Goal: Task Accomplishment & Management: Manage account settings

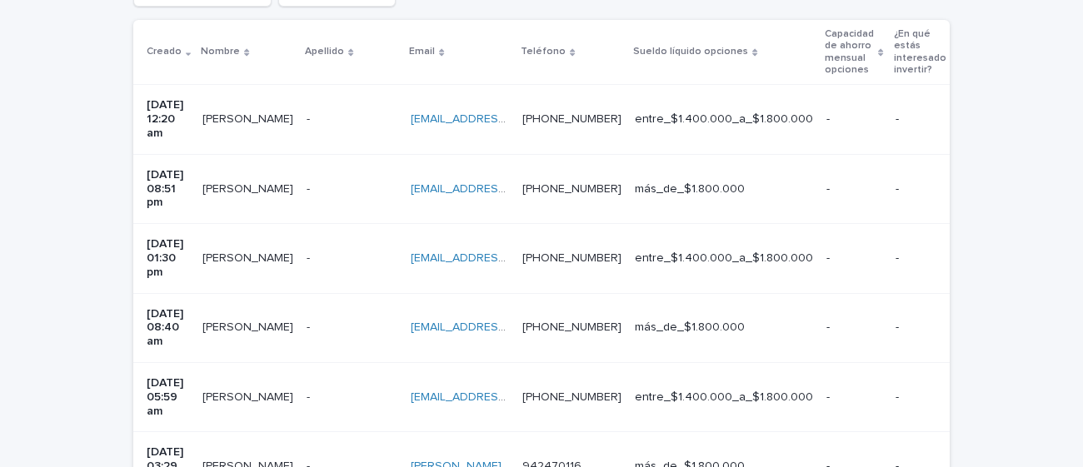
scroll to position [393, 0]
click at [252, 127] on td "[PERSON_NAME] [PERSON_NAME] [PERSON_NAME] Costa" at bounding box center [248, 120] width 104 height 69
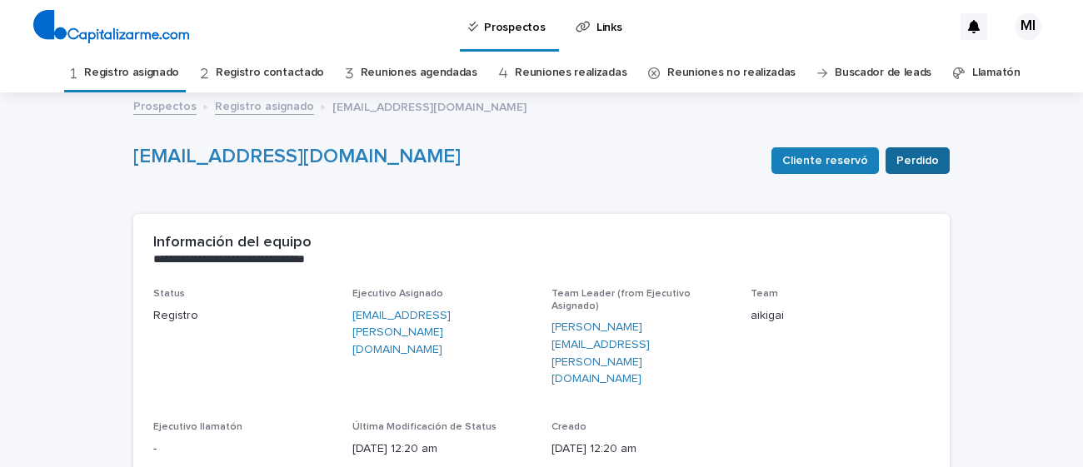
click at [913, 152] on span "Perdido" at bounding box center [918, 160] width 42 height 17
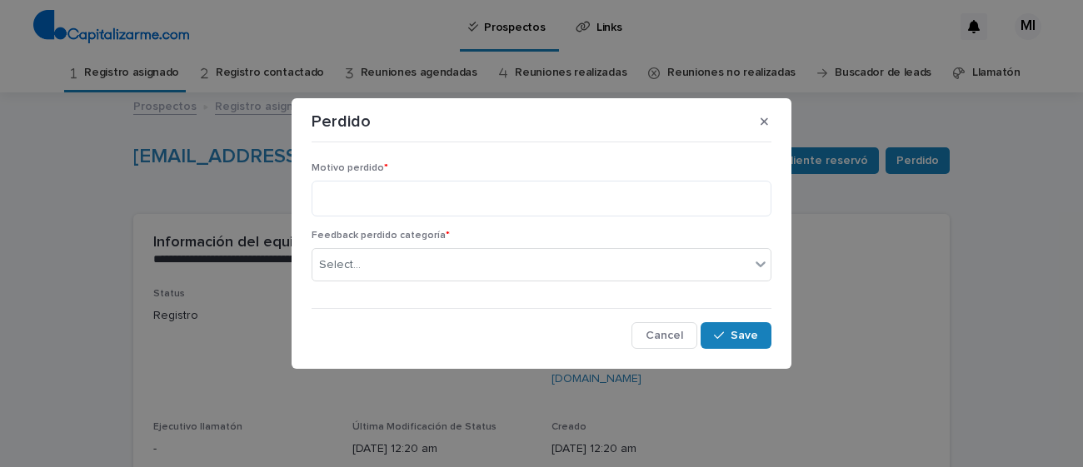
click at [483, 218] on div "Motivo perdido *" at bounding box center [542, 195] width 460 height 67
click at [482, 213] on textarea at bounding box center [542, 199] width 460 height 36
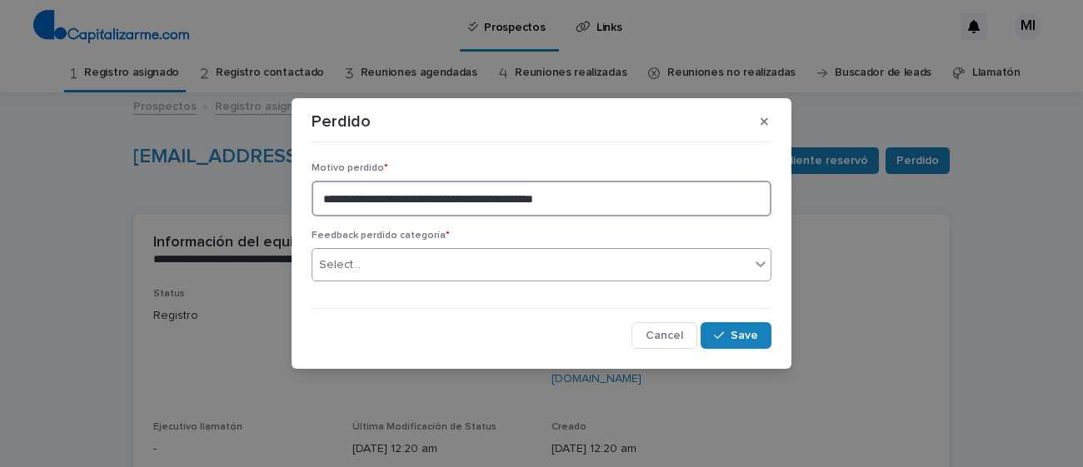
type textarea "**********"
click at [457, 262] on div "Select..." at bounding box center [530, 265] width 437 height 27
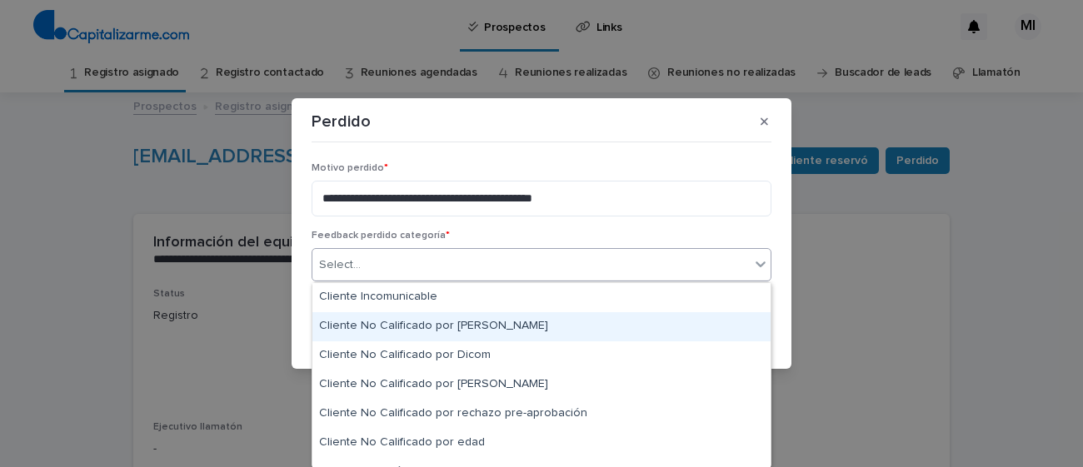
click at [439, 319] on div "Cliente No Calificado por [PERSON_NAME]" at bounding box center [541, 326] width 458 height 29
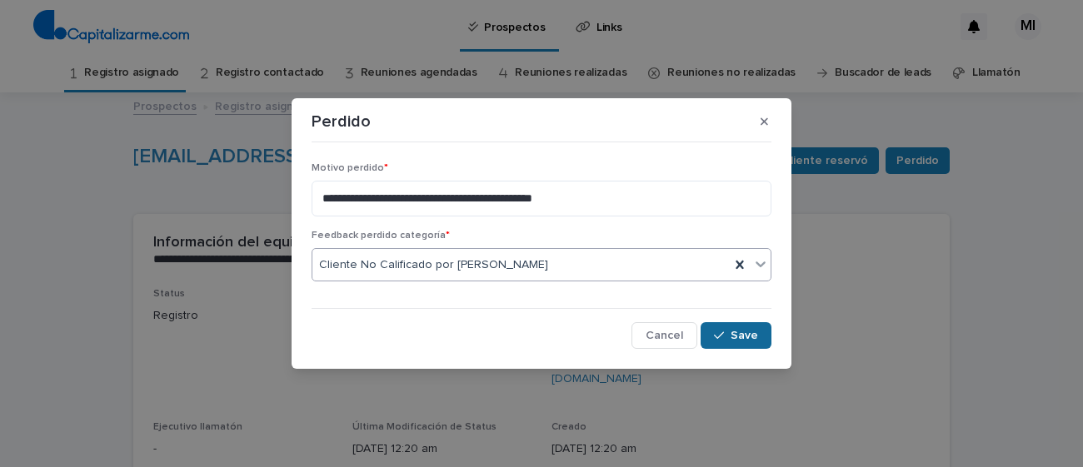
click at [722, 339] on icon "button" at bounding box center [719, 336] width 10 height 12
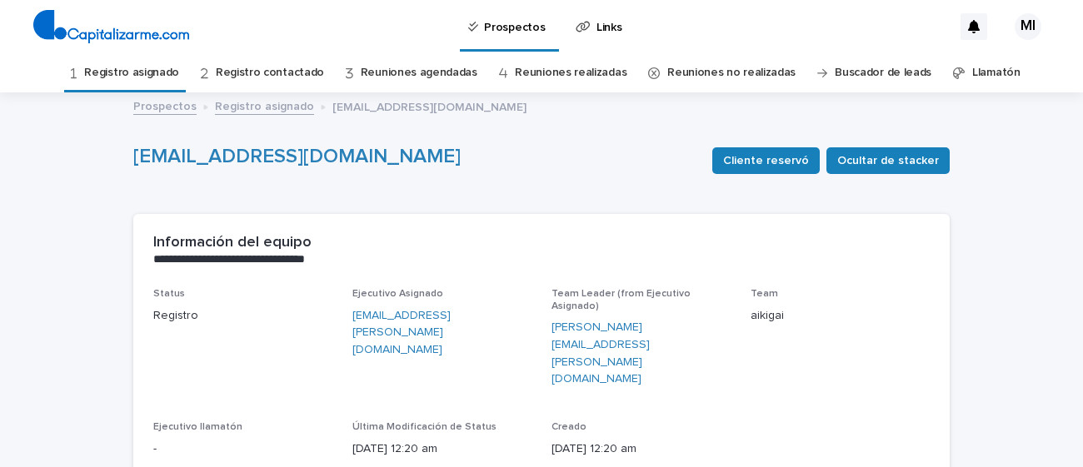
click at [162, 74] on link "Registro asignado" at bounding box center [131, 72] width 95 height 39
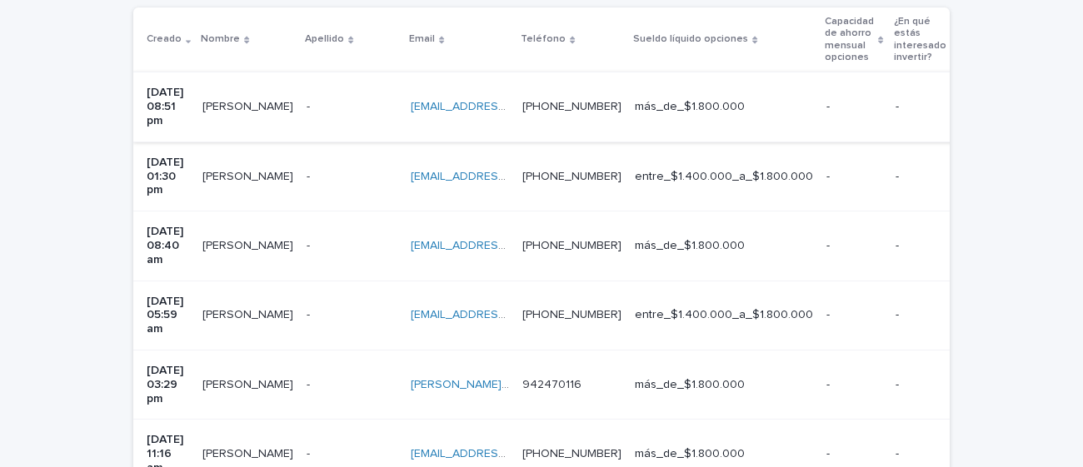
scroll to position [403, 0]
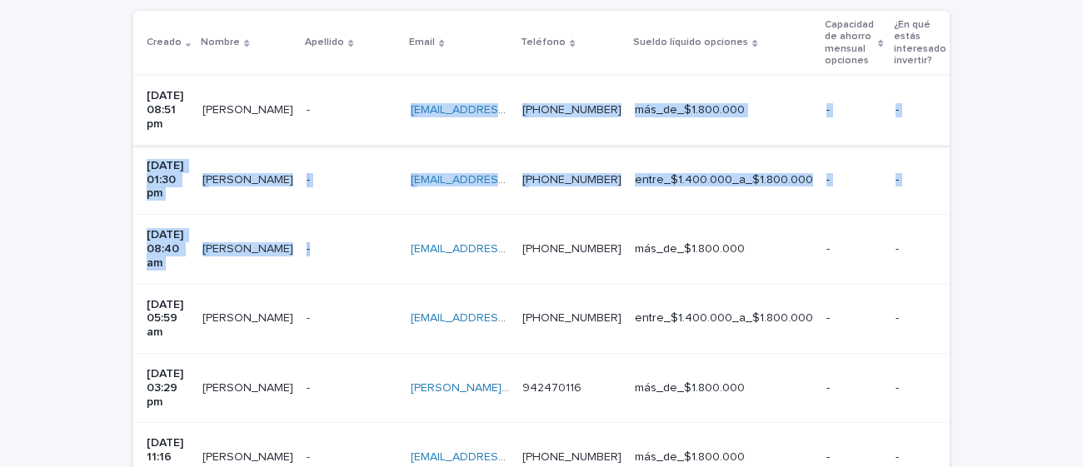
drag, startPoint x: 324, startPoint y: 212, endPoint x: 322, endPoint y: 115, distance: 97.5
click at [322, 115] on tbody "[DATE] 08:51 pm [PERSON_NAME] [PERSON_NAME] [PERSON_NAME] - - [EMAIL_ADDRESS][D…" at bounding box center [990, 319] width 1714 height 487
click at [322, 115] on div "- -" at bounding box center [352, 110] width 91 height 27
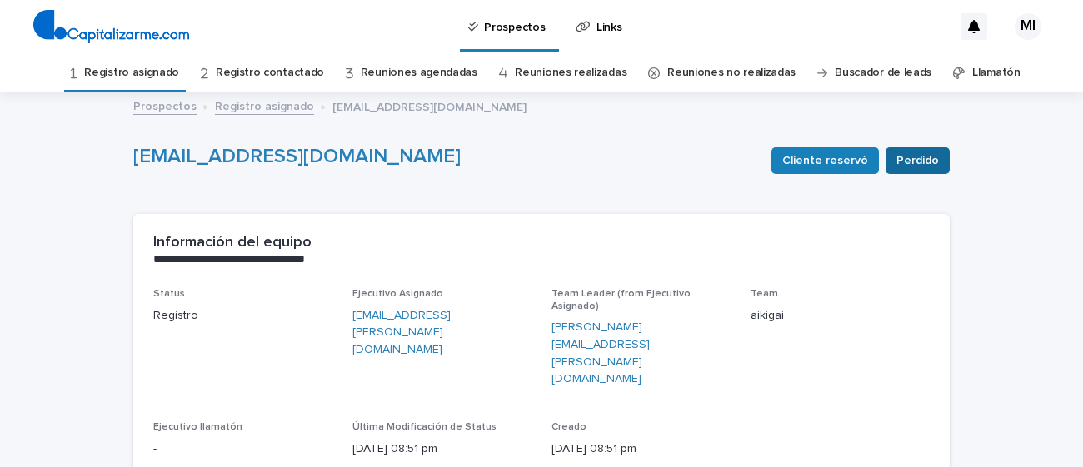
click at [942, 169] on button "Perdido" at bounding box center [918, 160] width 64 height 27
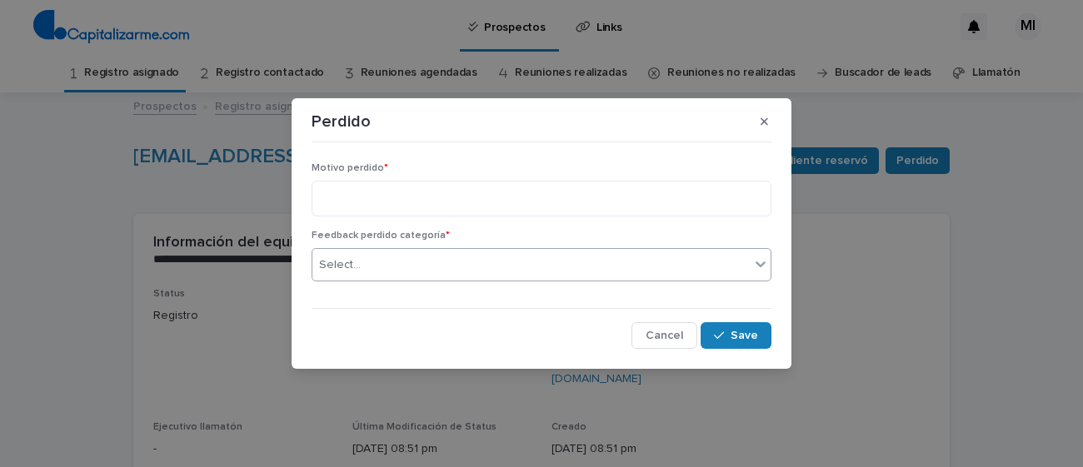
click at [626, 253] on div "Select..." at bounding box center [530, 265] width 437 height 27
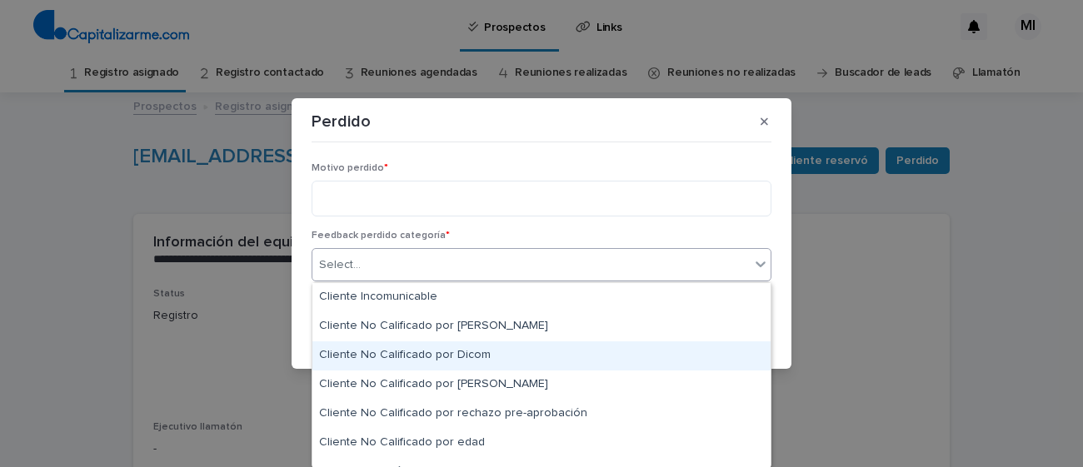
click at [547, 349] on div "Cliente No Calificado por Dicom" at bounding box center [541, 356] width 458 height 29
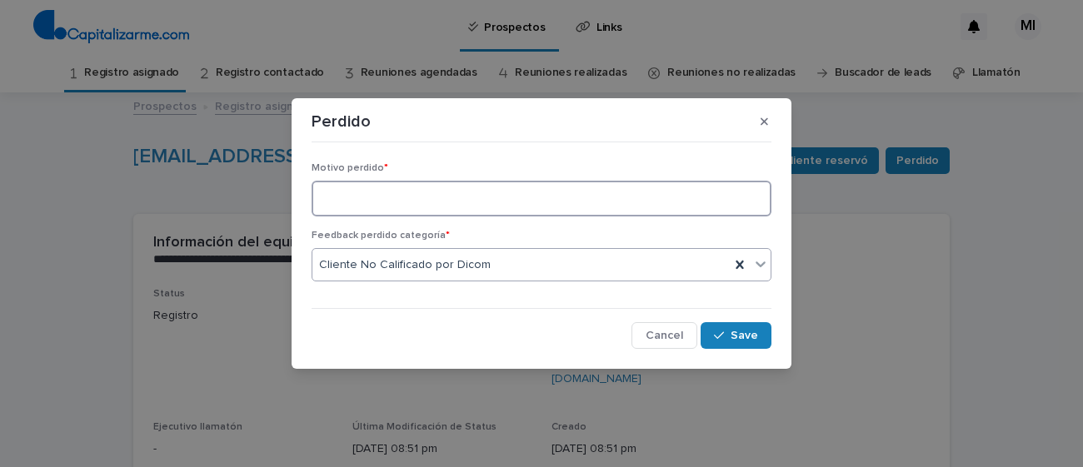
click at [522, 201] on textarea at bounding box center [542, 199] width 460 height 36
type textarea "**********"
click at [744, 334] on span "Save" at bounding box center [744, 336] width 27 height 12
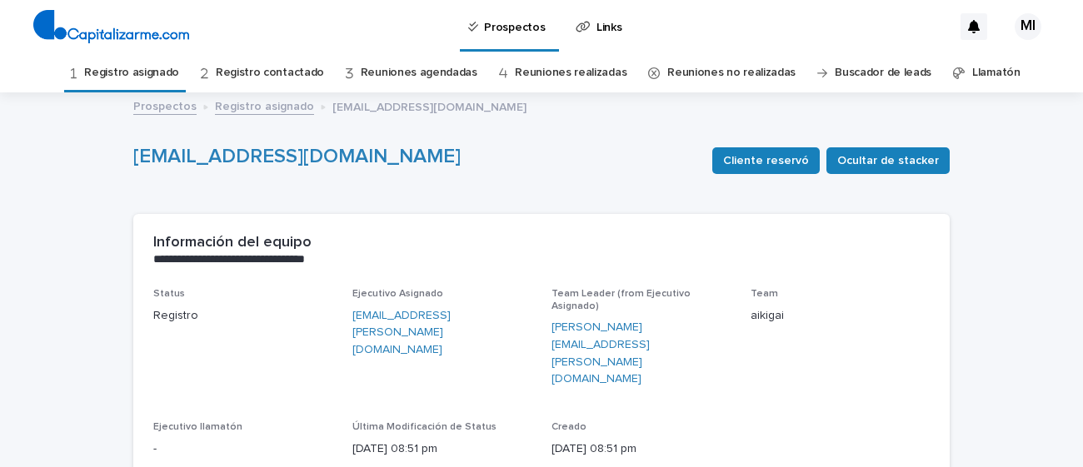
click at [122, 72] on link "Registro asignado" at bounding box center [131, 72] width 95 height 39
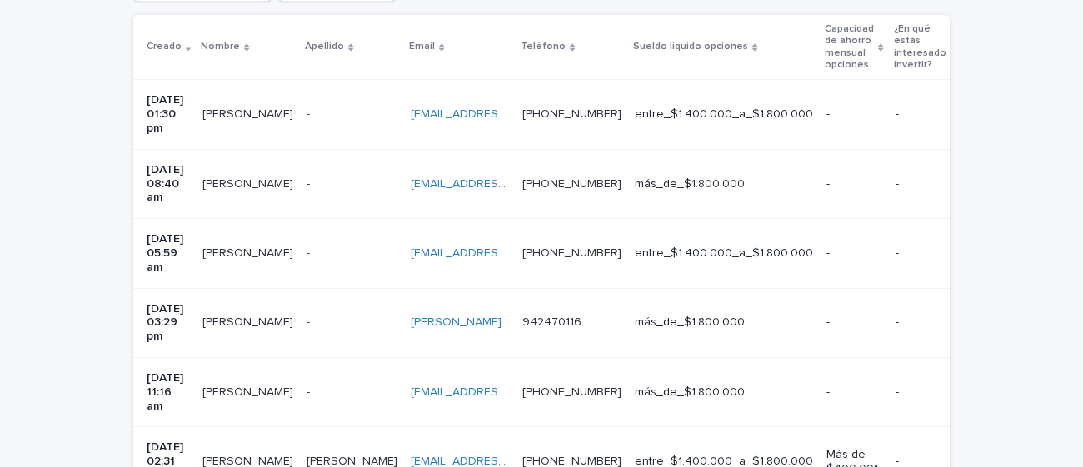
scroll to position [398, 0]
click at [325, 124] on td "- -" at bounding box center [352, 115] width 104 height 69
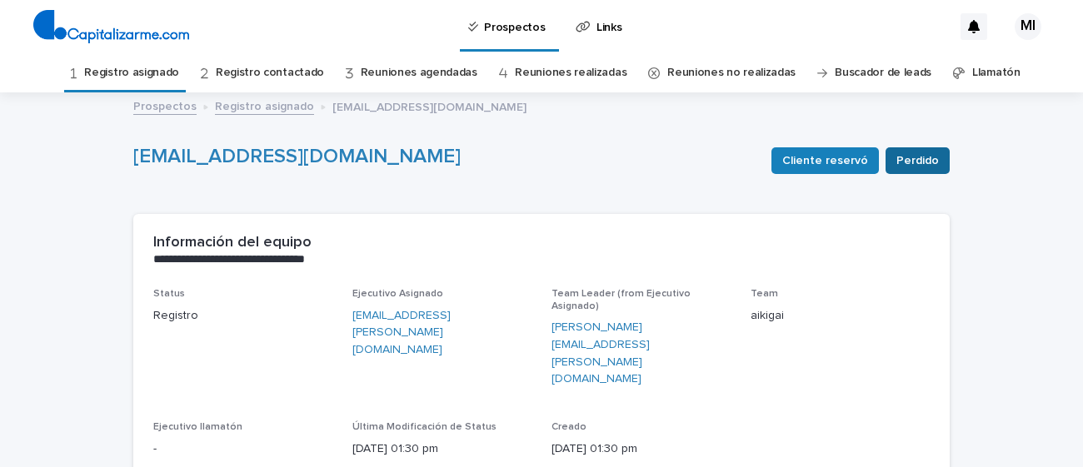
click at [907, 157] on span "Perdido" at bounding box center [918, 160] width 42 height 17
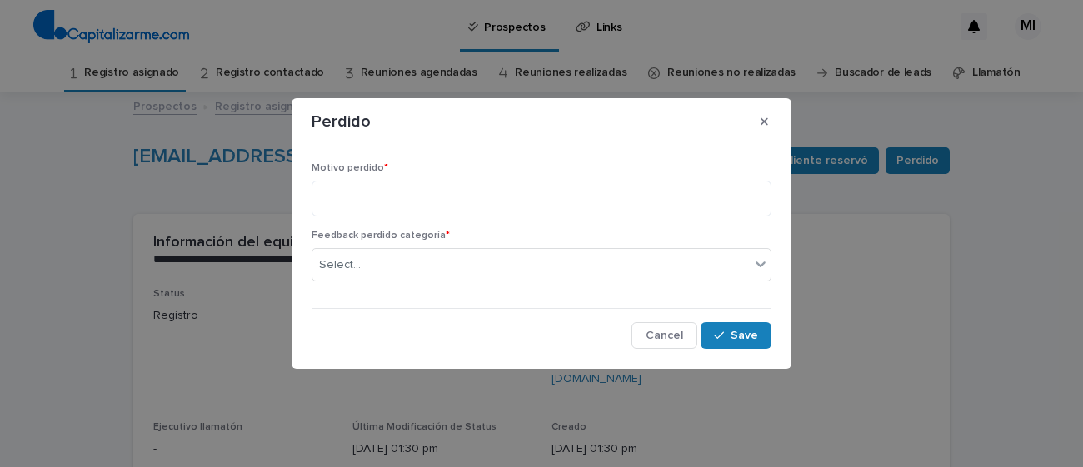
click at [432, 296] on div "Motivo perdido * Feedback perdido categoría * Select... Cancel Save" at bounding box center [542, 249] width 460 height 201
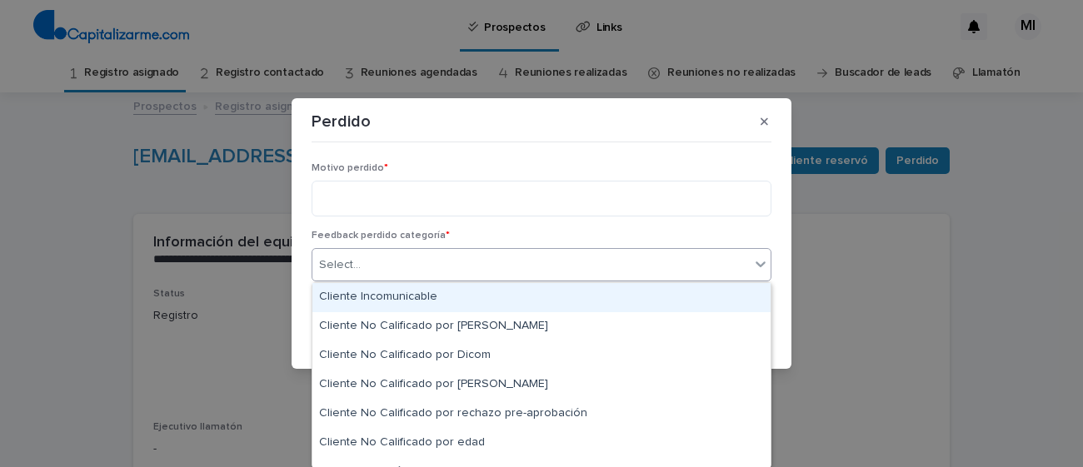
click at [434, 278] on div "Select..." at bounding box center [530, 265] width 437 height 27
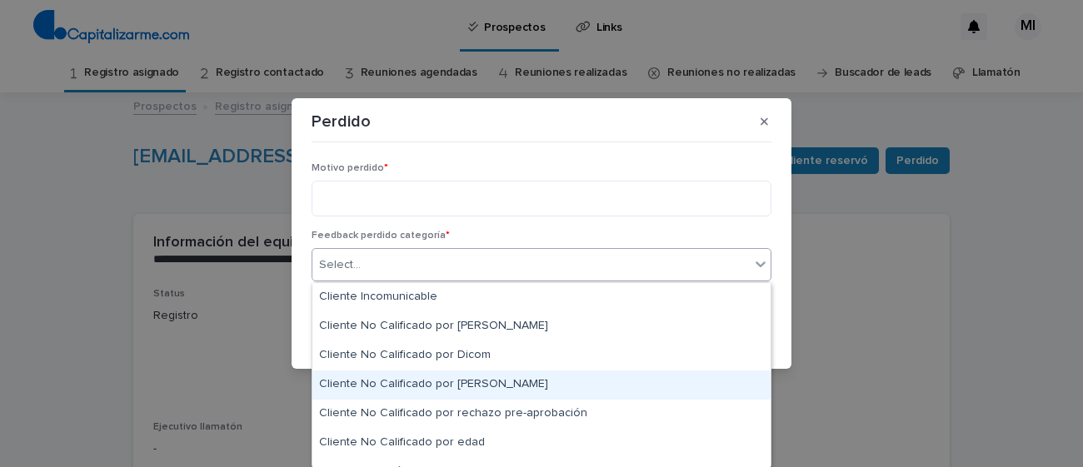
click at [408, 377] on div "Cliente No Calificado por [PERSON_NAME]" at bounding box center [541, 385] width 458 height 29
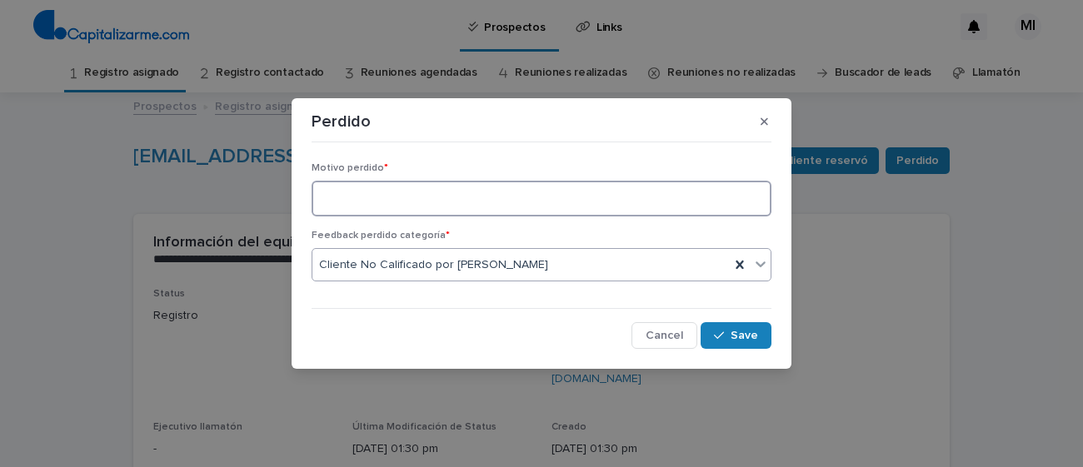
click at [374, 200] on textarea at bounding box center [542, 199] width 460 height 36
click at [412, 194] on textarea "**********" at bounding box center [542, 199] width 460 height 36
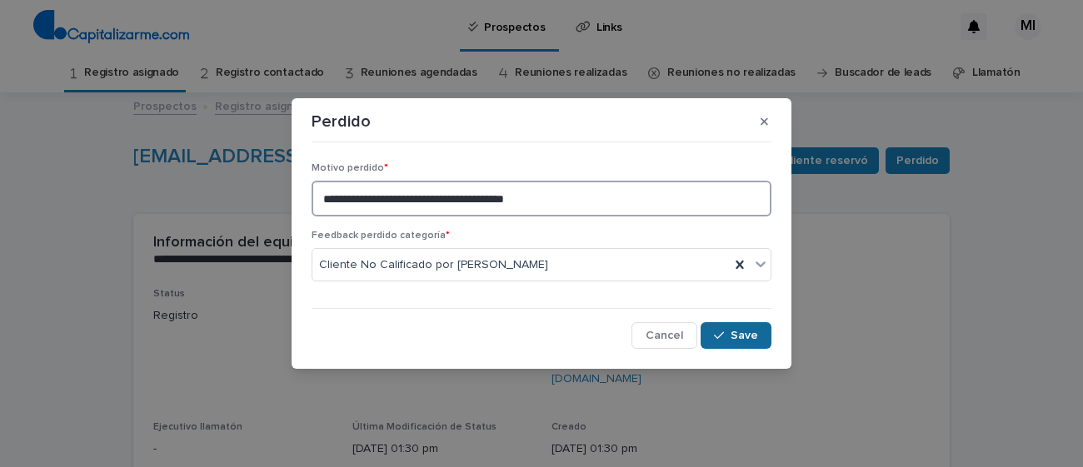
type textarea "**********"
click at [743, 334] on span "Save" at bounding box center [744, 336] width 27 height 12
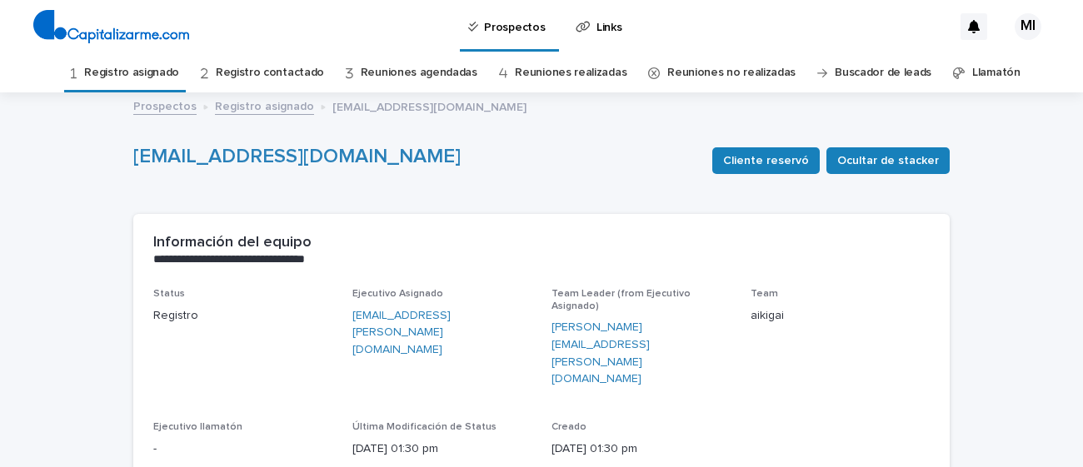
click at [164, 70] on link "Registro asignado" at bounding box center [131, 72] width 95 height 39
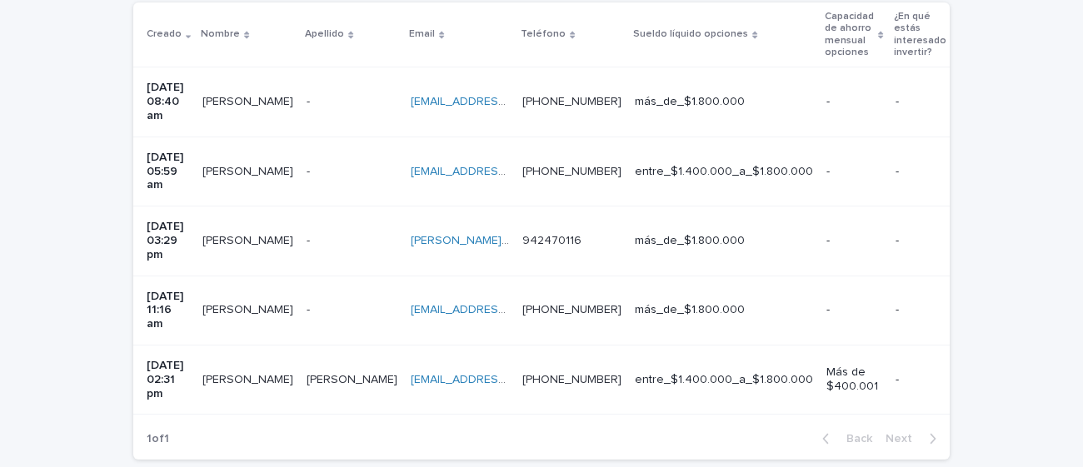
scroll to position [398, 0]
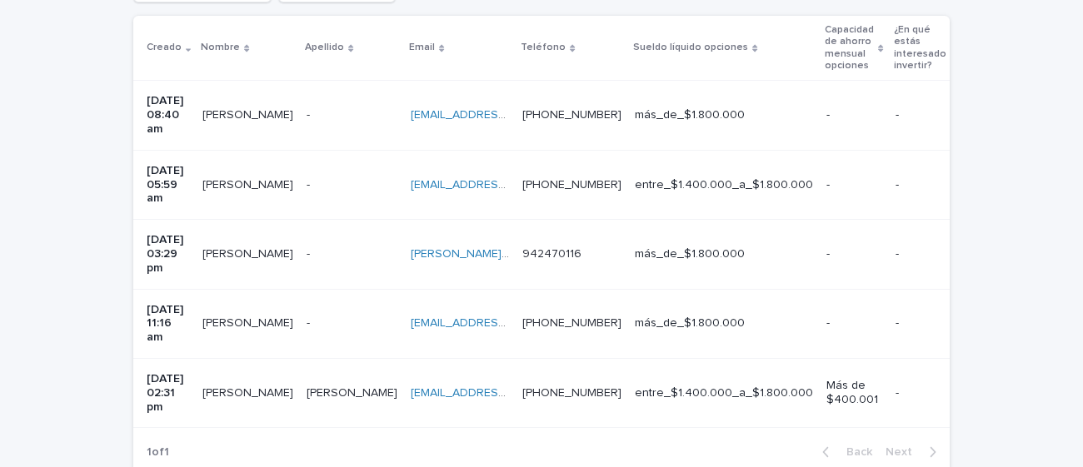
click at [258, 122] on td "[PERSON_NAME] [PERSON_NAME]" at bounding box center [248, 115] width 104 height 69
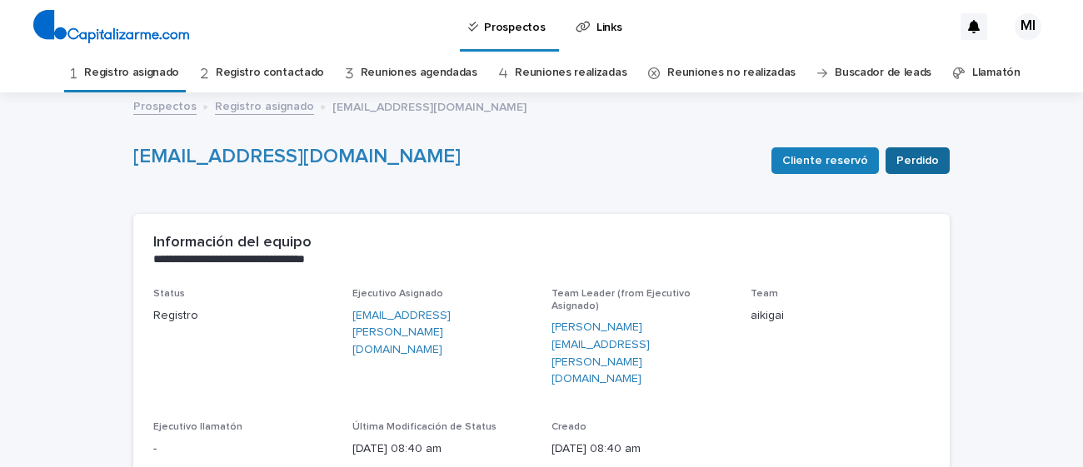
click at [922, 166] on span "Perdido" at bounding box center [918, 160] width 42 height 17
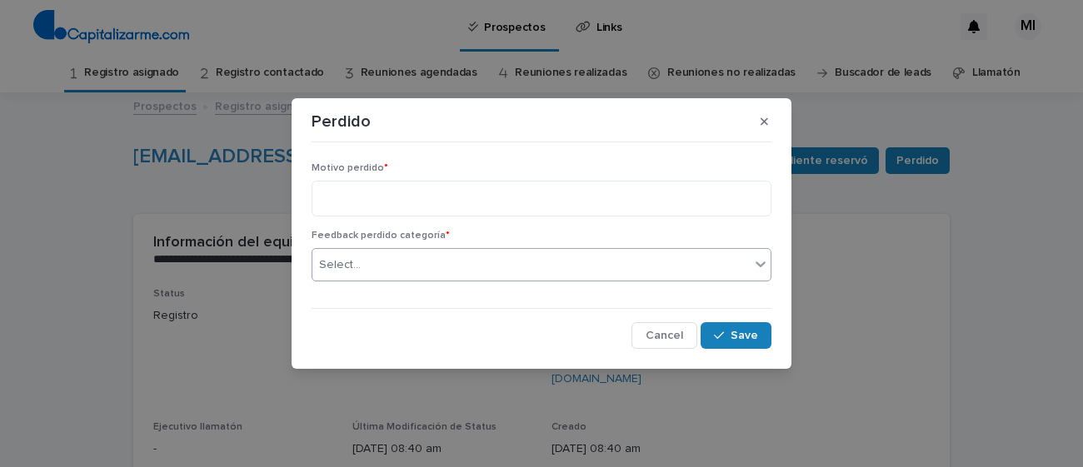
click at [678, 267] on div "Select..." at bounding box center [530, 265] width 437 height 27
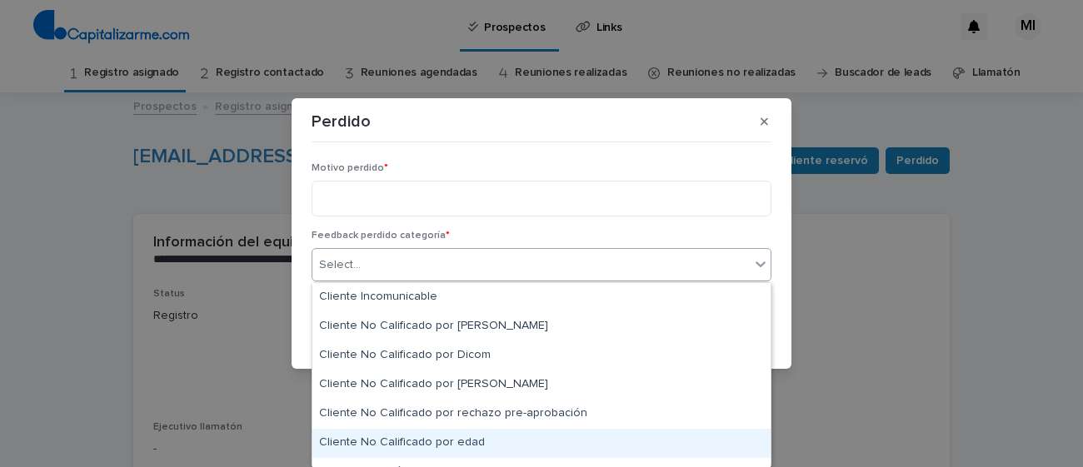
click at [456, 446] on div "Cliente No Calificado por edad" at bounding box center [541, 443] width 458 height 29
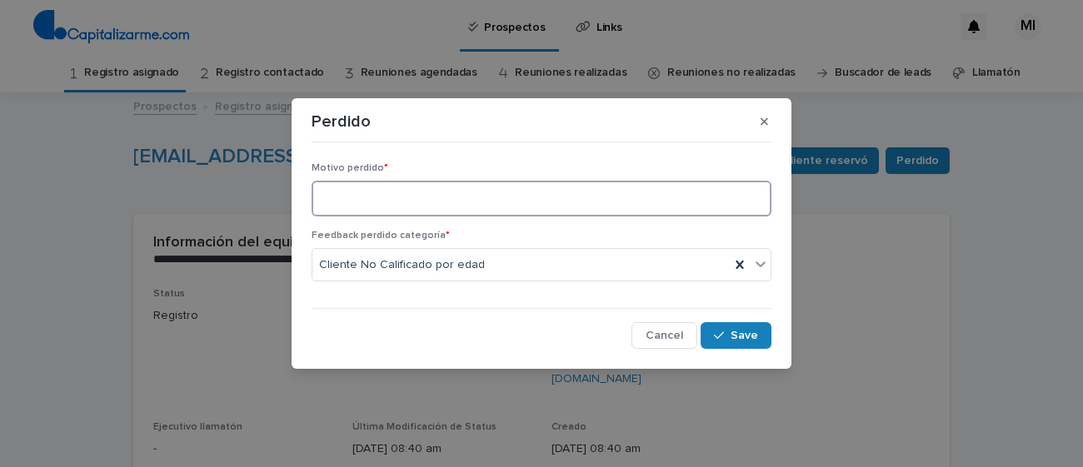
click at [441, 193] on textarea at bounding box center [542, 199] width 460 height 36
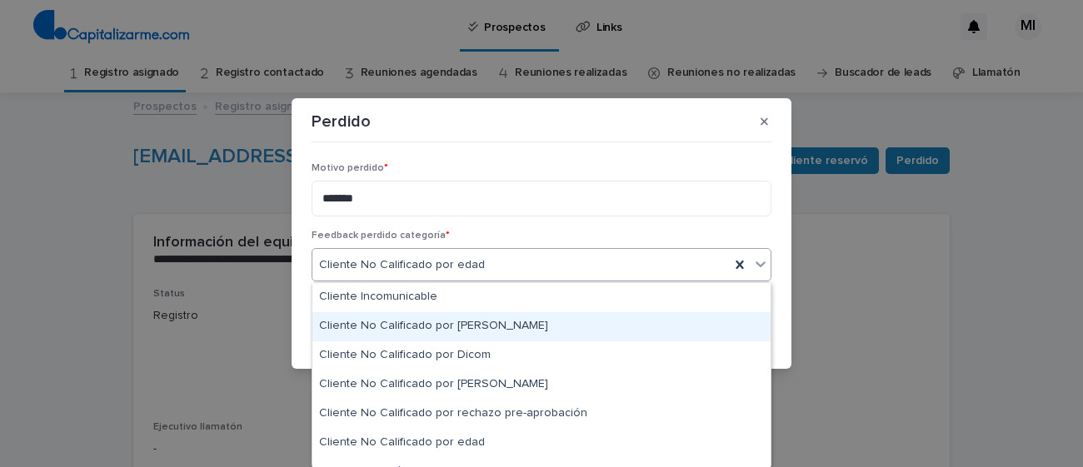
click at [435, 316] on div "Cliente No Calificado por [PERSON_NAME]" at bounding box center [541, 326] width 458 height 29
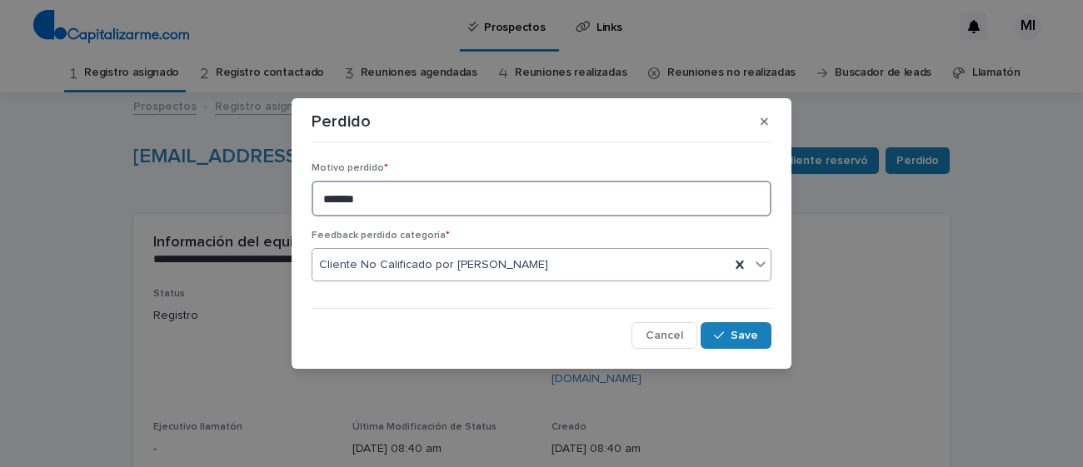
click at [421, 197] on textarea "*******" at bounding box center [542, 199] width 460 height 36
type textarea "**********"
click at [745, 341] on span "Save" at bounding box center [744, 336] width 27 height 12
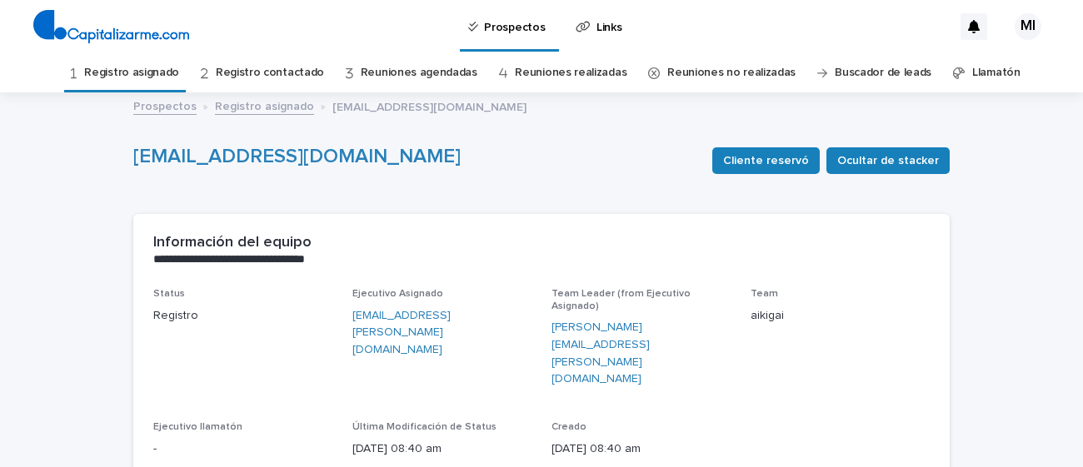
click at [166, 65] on link "Registro asignado" at bounding box center [131, 72] width 95 height 39
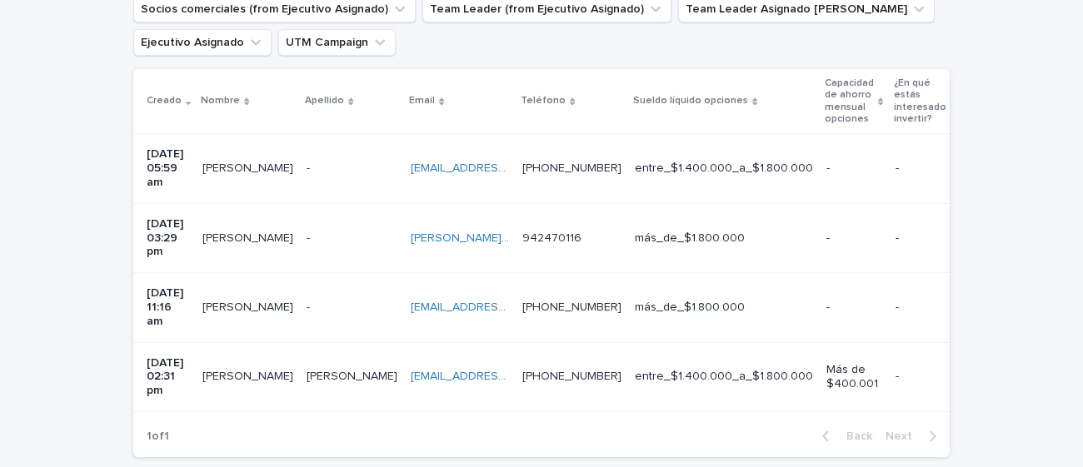
scroll to position [430, 0]
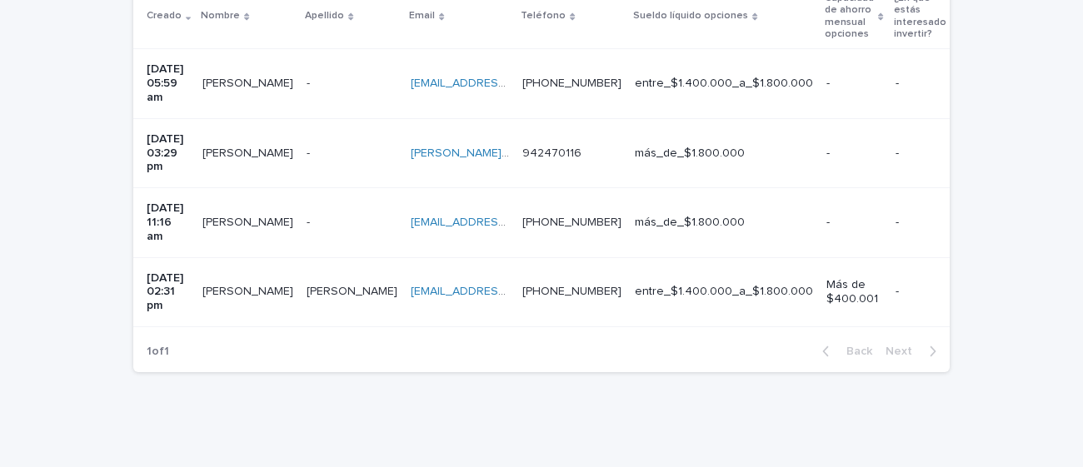
click at [257, 81] on p "[PERSON_NAME]" at bounding box center [249, 81] width 94 height 17
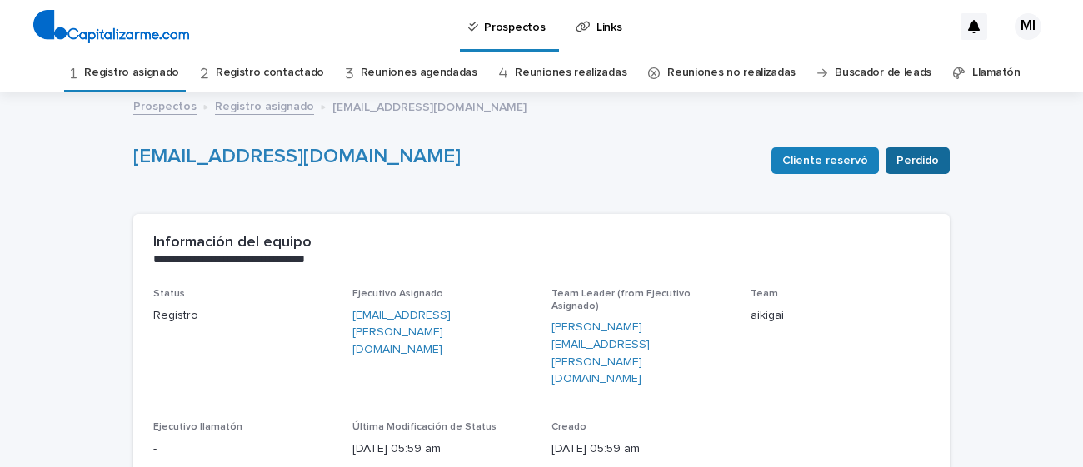
click at [927, 170] on button "Perdido" at bounding box center [918, 160] width 64 height 27
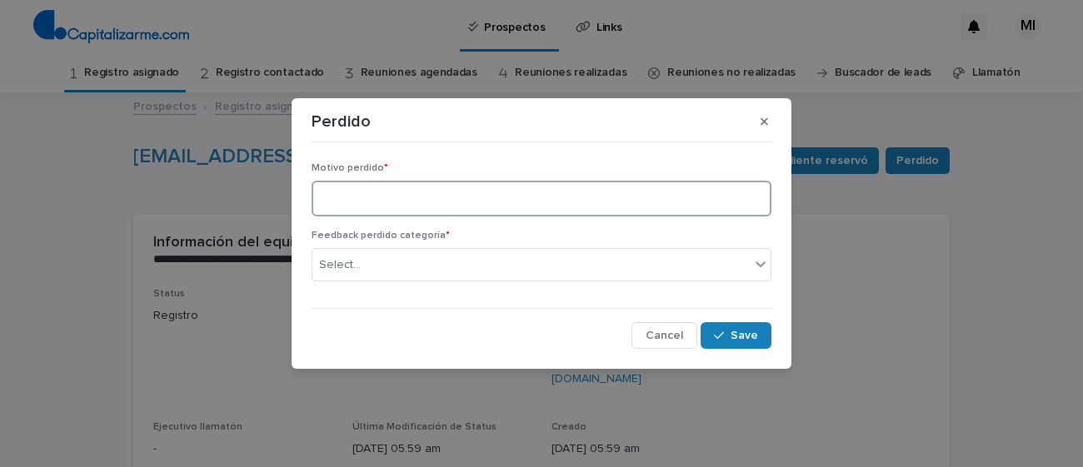
click at [649, 208] on textarea at bounding box center [542, 199] width 460 height 36
paste textarea "**********"
type textarea "**********"
click at [557, 270] on div "Select..." at bounding box center [530, 265] width 437 height 27
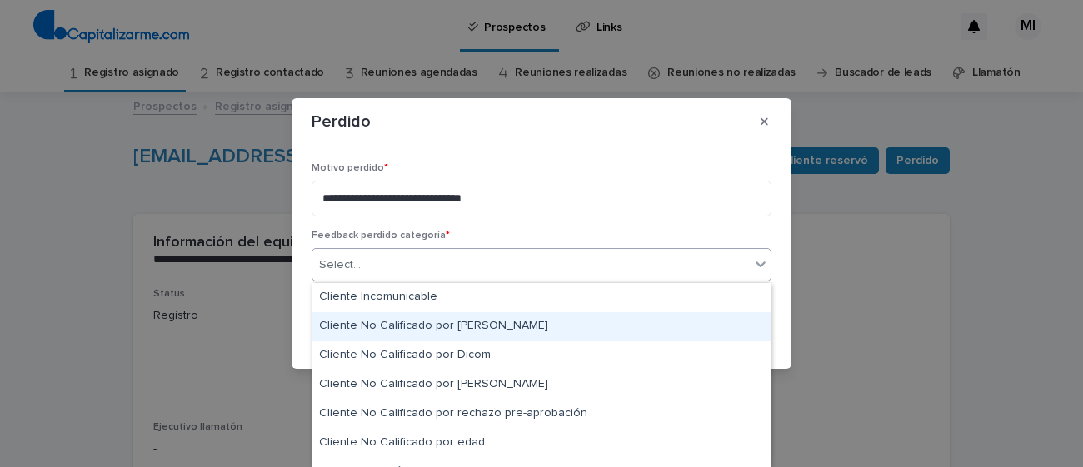
click at [484, 317] on div "Cliente No Calificado por [PERSON_NAME]" at bounding box center [541, 326] width 458 height 29
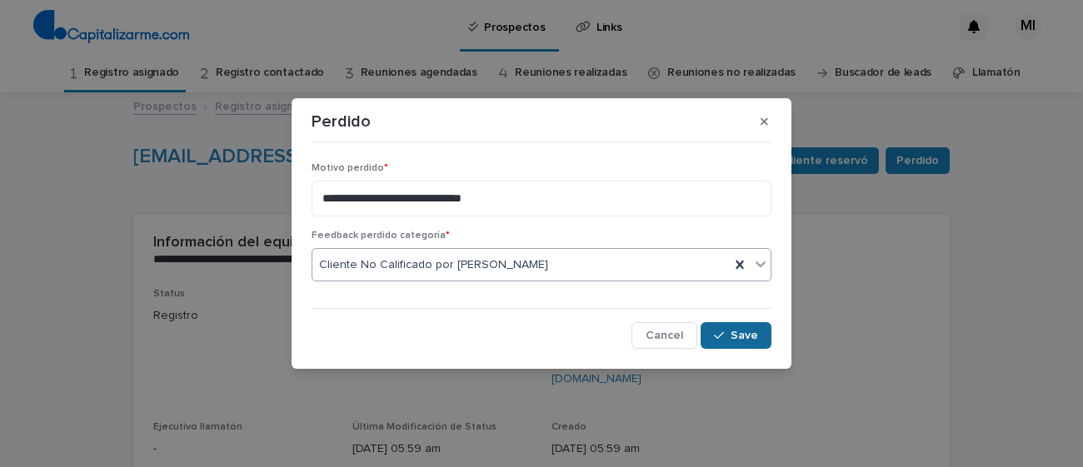
click at [717, 335] on icon "button" at bounding box center [719, 336] width 10 height 12
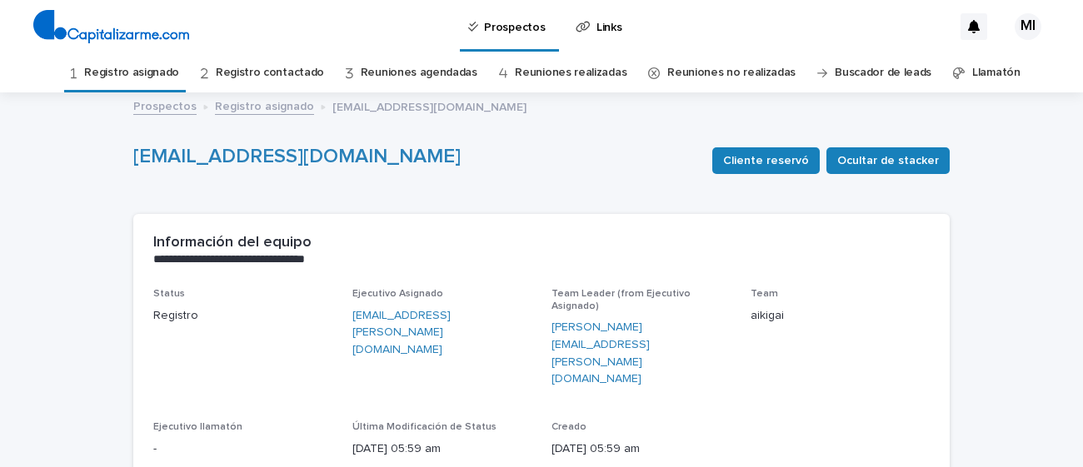
click at [136, 75] on link "Registro asignado" at bounding box center [131, 72] width 95 height 39
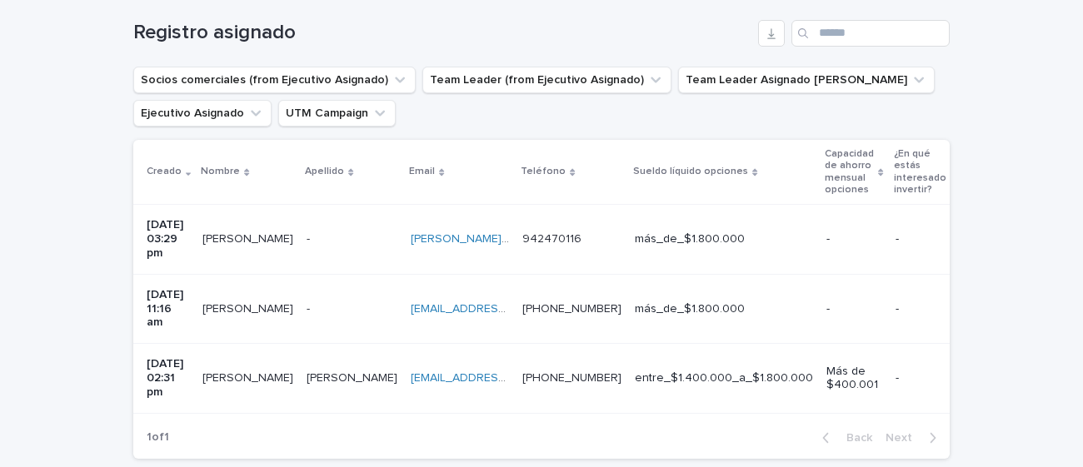
scroll to position [375, 0]
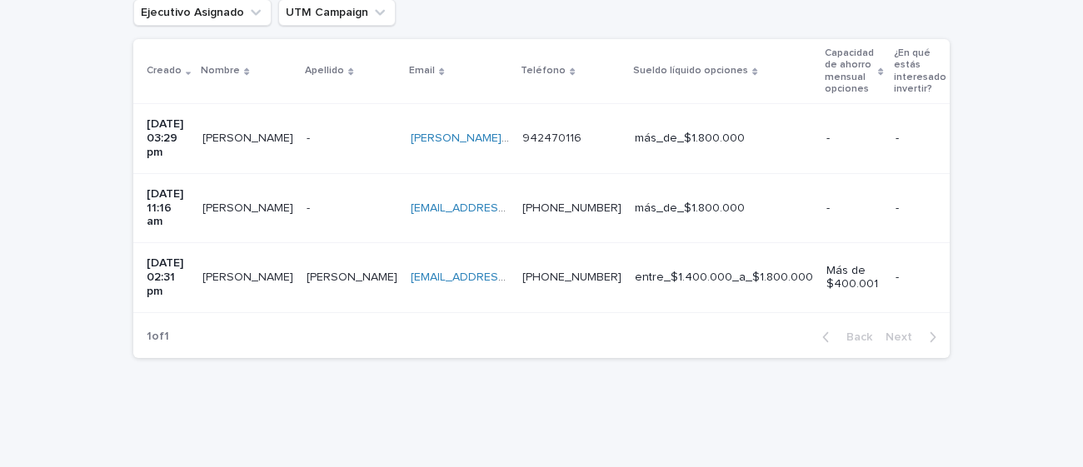
click at [277, 128] on p "[PERSON_NAME]" at bounding box center [249, 136] width 94 height 17
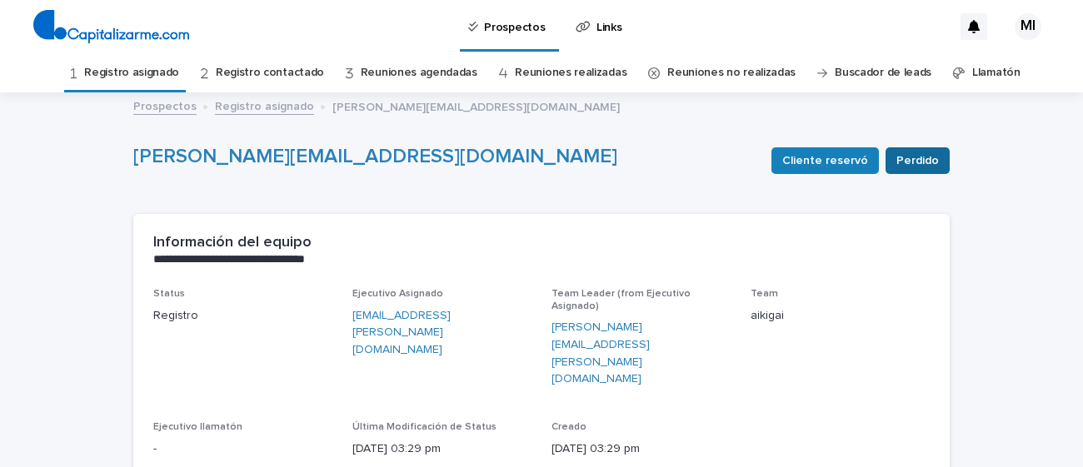
click at [935, 157] on span "Perdido" at bounding box center [918, 160] width 42 height 17
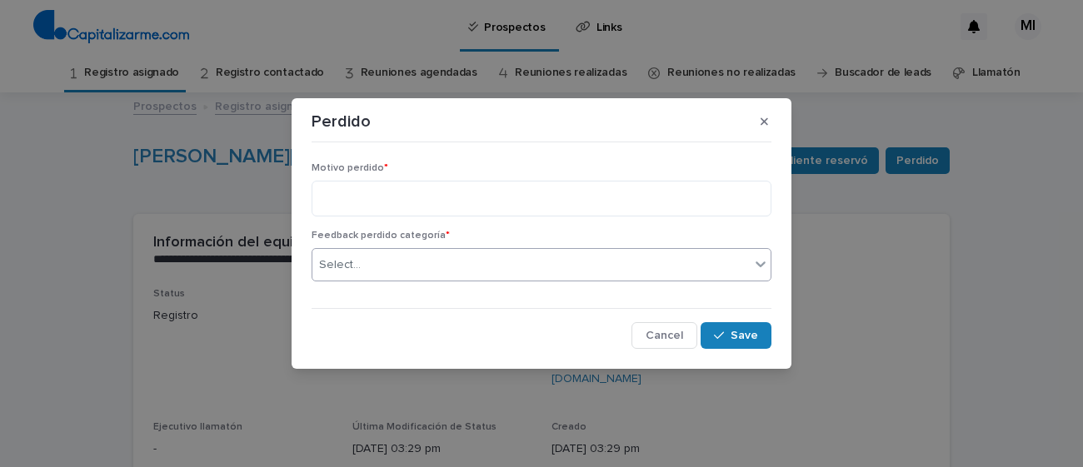
click at [703, 254] on div "Select..." at bounding box center [530, 265] width 437 height 27
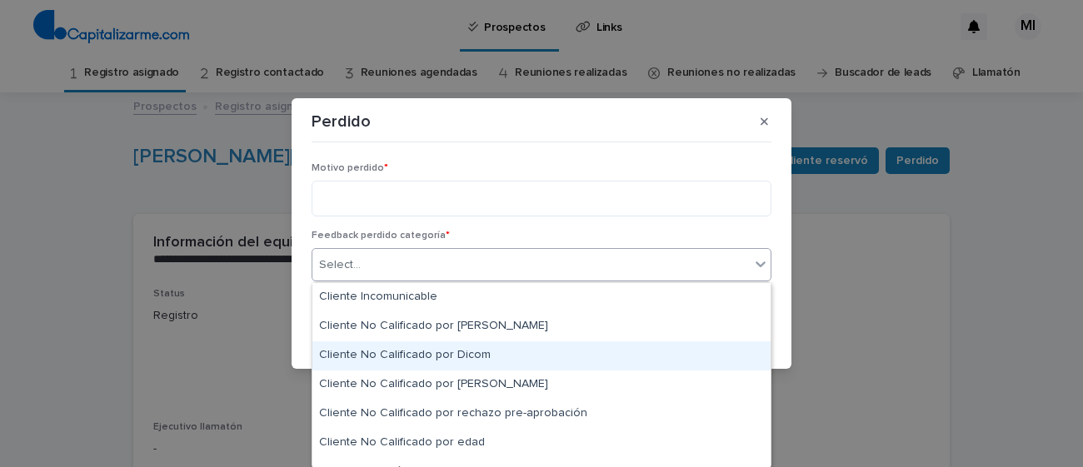
click at [516, 350] on div "Cliente No Calificado por Dicom" at bounding box center [541, 356] width 458 height 29
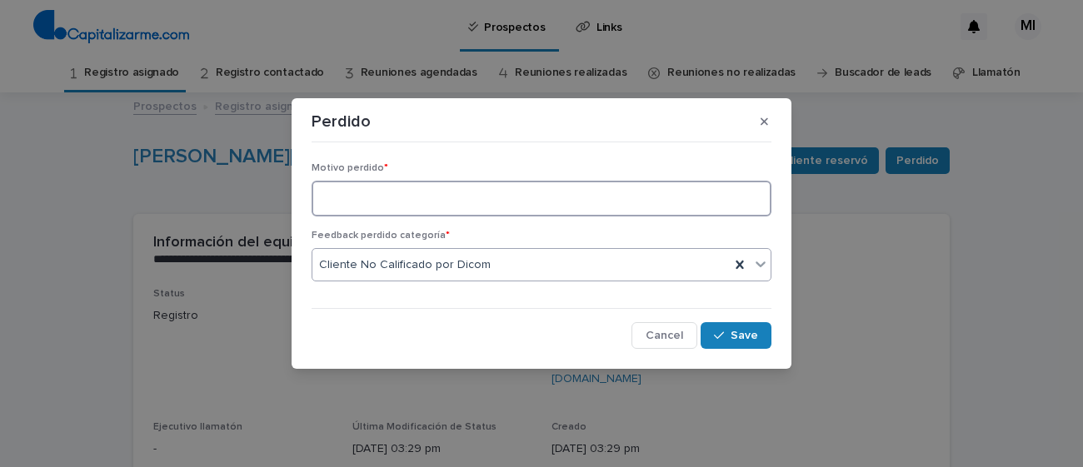
click at [456, 214] on textarea at bounding box center [542, 199] width 460 height 36
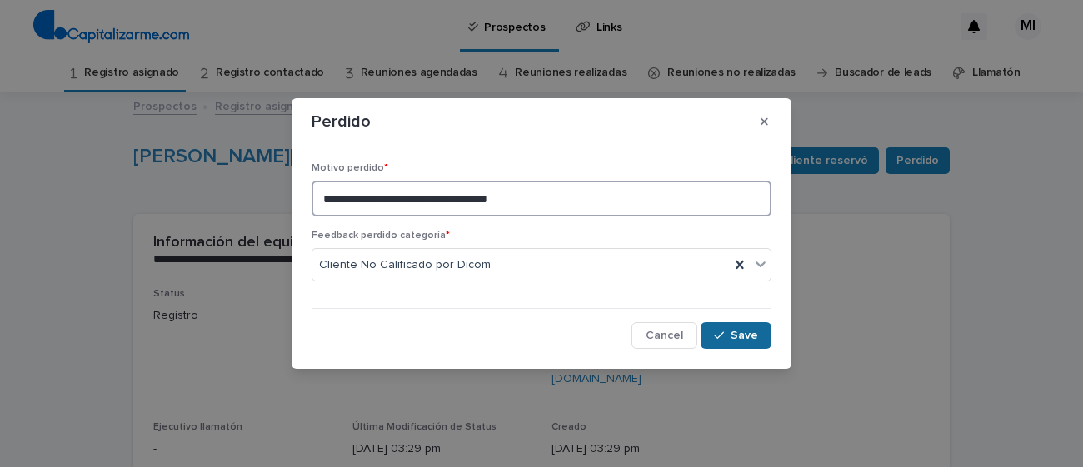
type textarea "**********"
click at [745, 327] on button "Save" at bounding box center [736, 335] width 71 height 27
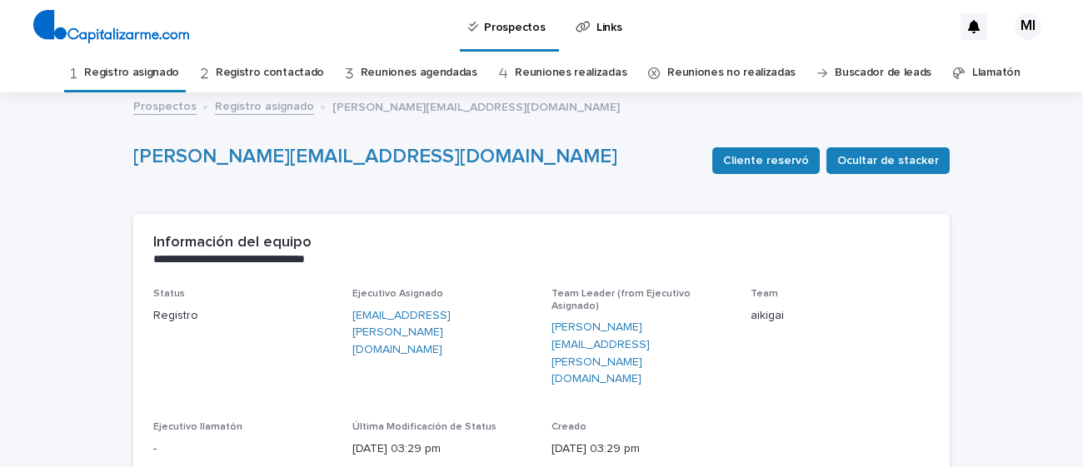
click at [179, 82] on link "Registro asignado" at bounding box center [131, 72] width 95 height 39
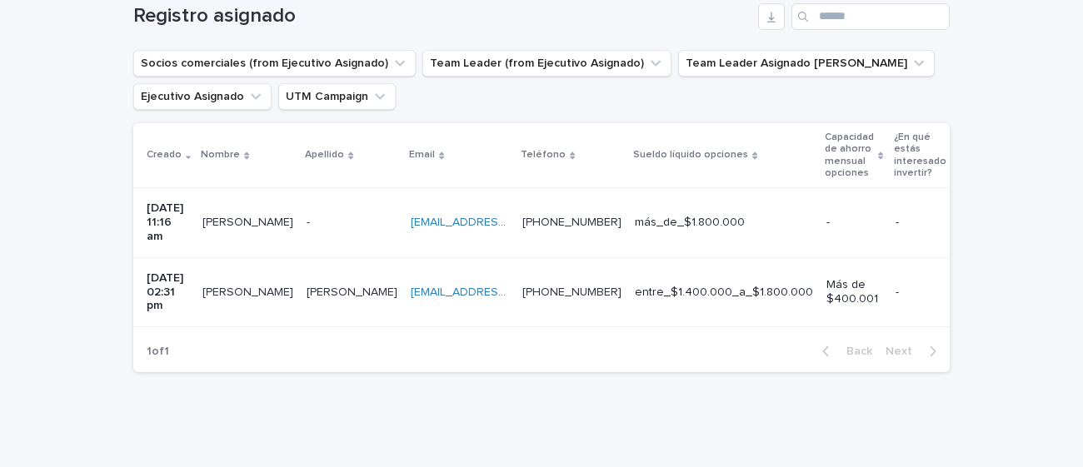
scroll to position [319, 0]
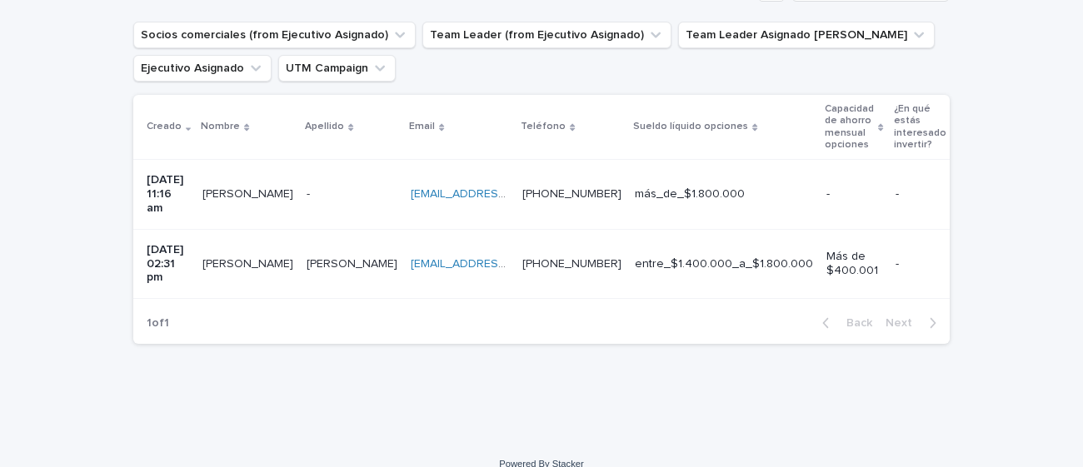
click at [257, 184] on p "[PERSON_NAME]" at bounding box center [249, 192] width 94 height 17
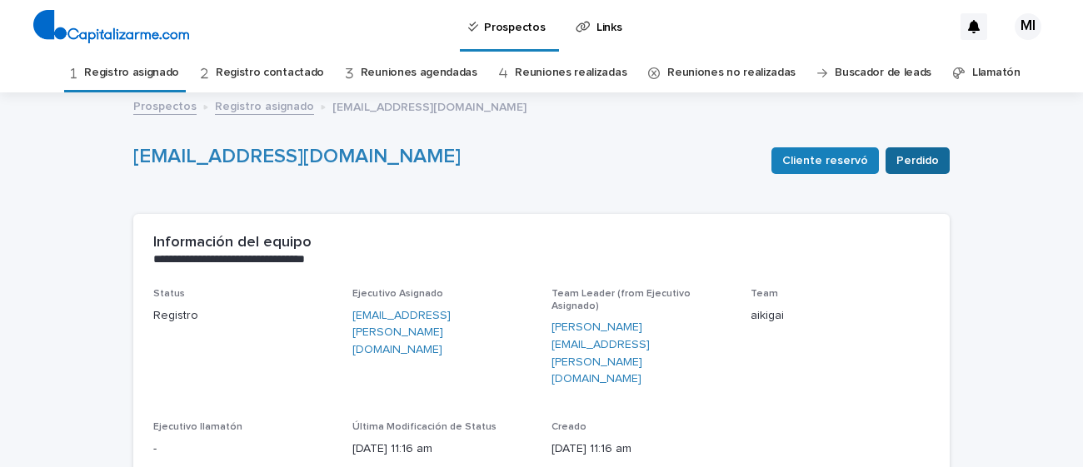
click at [942, 152] on button "Perdido" at bounding box center [918, 160] width 64 height 27
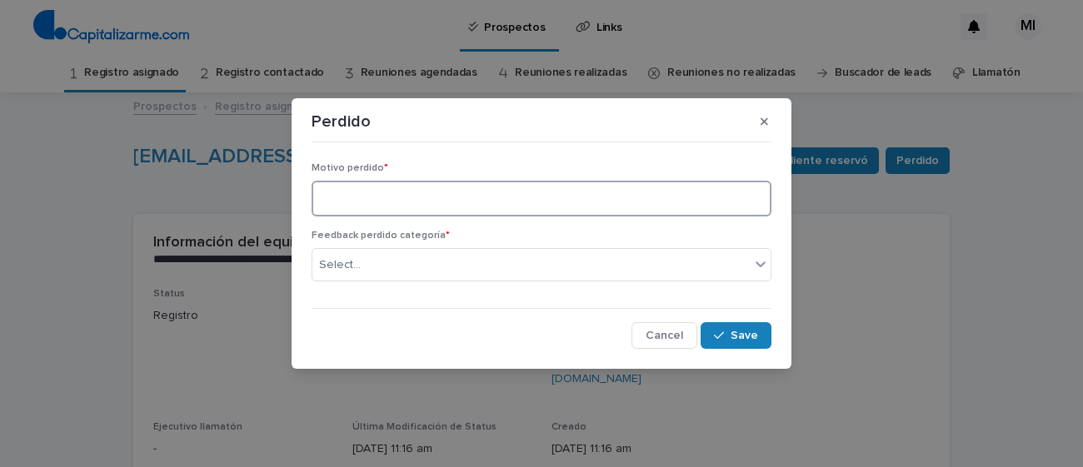
click at [677, 198] on textarea at bounding box center [542, 199] width 460 height 36
paste textarea "**********"
type textarea "**********"
click at [584, 270] on div "Select..." at bounding box center [530, 265] width 437 height 27
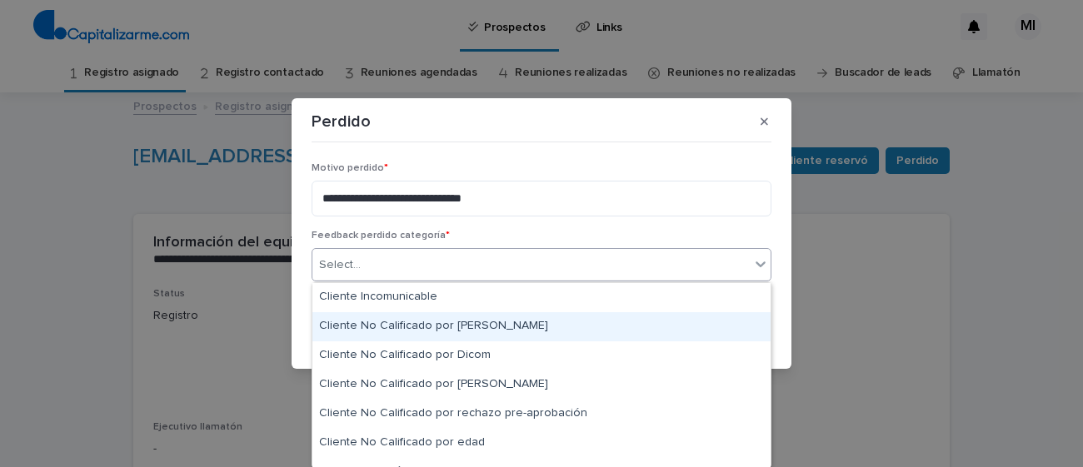
click at [515, 329] on div "Cliente No Calificado por [PERSON_NAME]" at bounding box center [541, 326] width 458 height 29
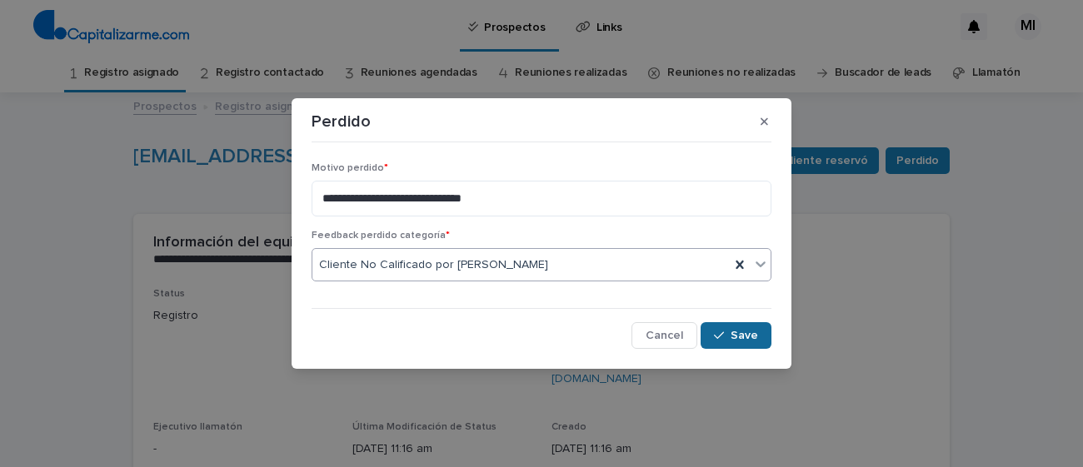
click at [757, 331] on span "Save" at bounding box center [744, 336] width 27 height 12
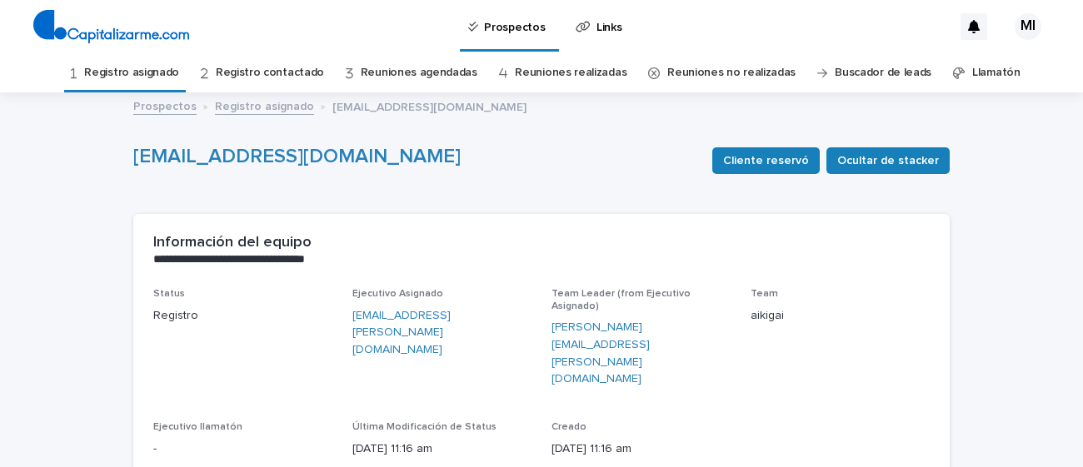
click at [161, 66] on link "Registro asignado" at bounding box center [131, 72] width 95 height 39
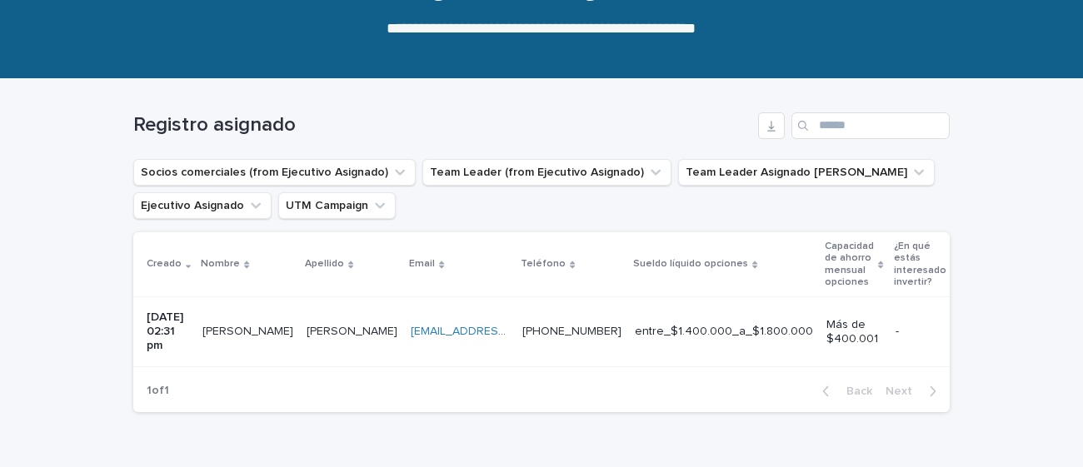
scroll to position [263, 0]
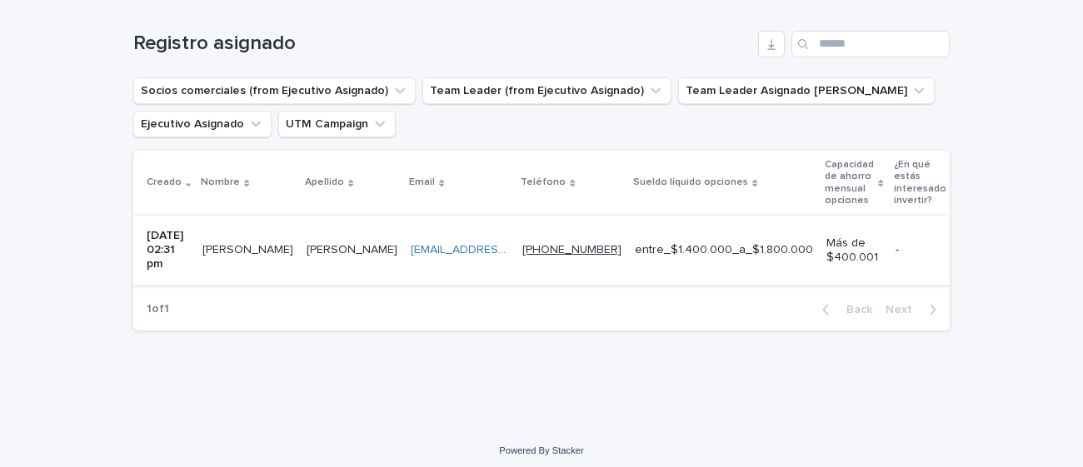
click at [590, 244] on link "[PHONE_NUMBER]" at bounding box center [571, 250] width 99 height 12
click at [655, 243] on p "entre_$1.400.000_a_$1.800.000" at bounding box center [724, 250] width 178 height 14
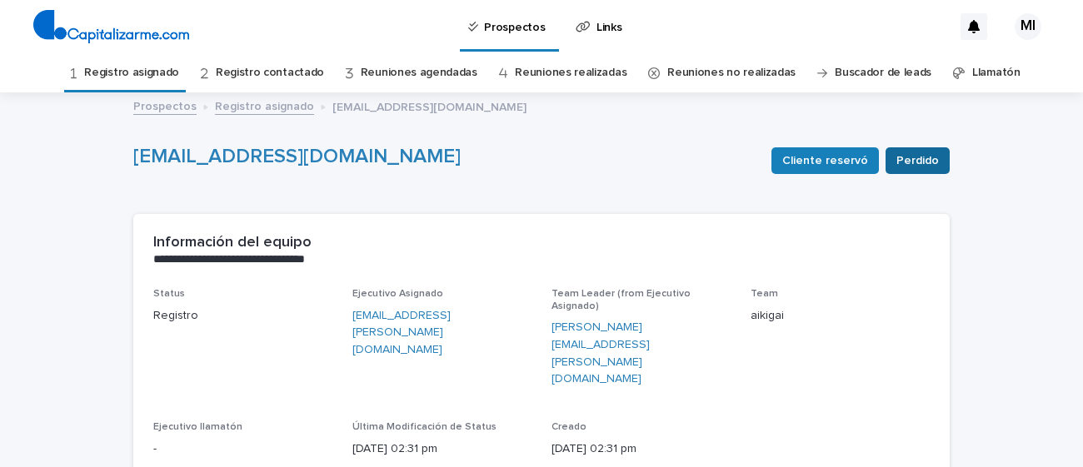
click at [932, 158] on span "Perdido" at bounding box center [918, 160] width 42 height 17
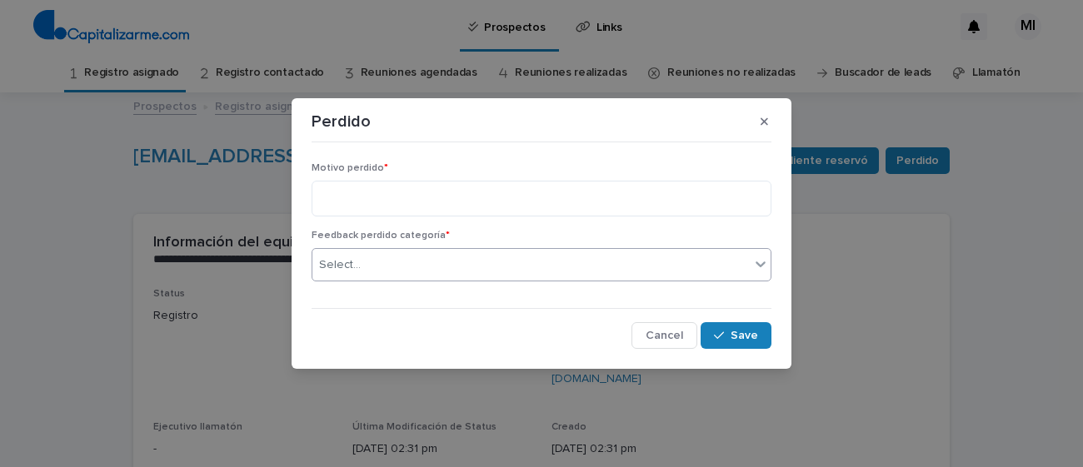
click at [626, 269] on div "Select..." at bounding box center [530, 265] width 437 height 27
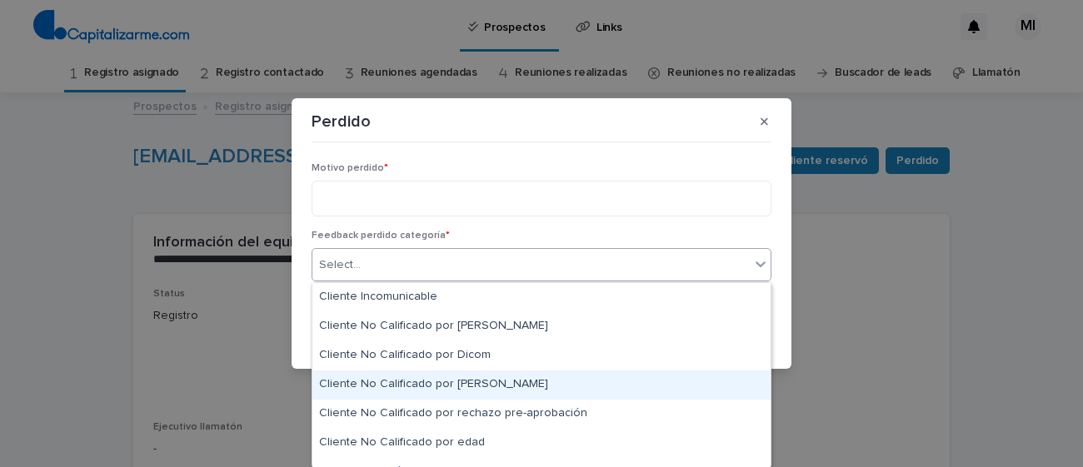
click at [472, 380] on div "Cliente No Calificado por [PERSON_NAME]" at bounding box center [541, 385] width 458 height 29
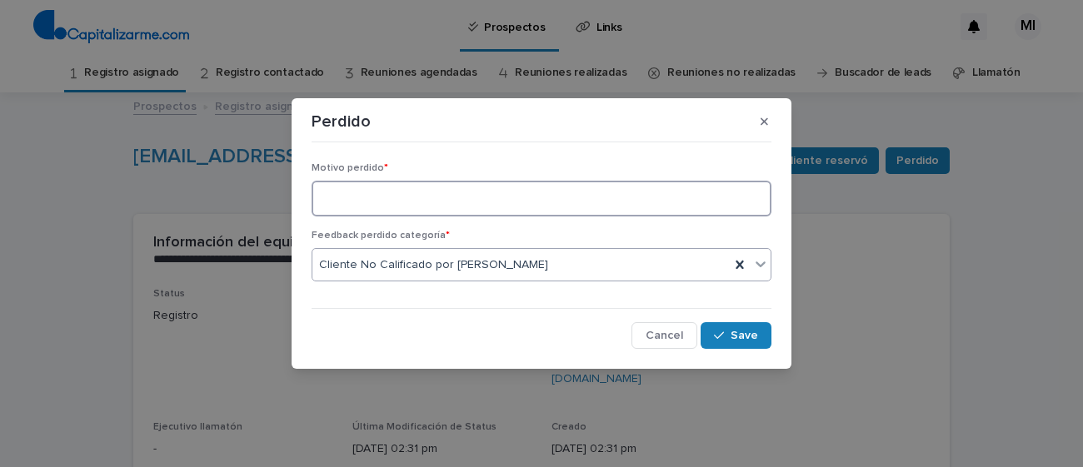
click at [441, 207] on textarea at bounding box center [542, 199] width 460 height 36
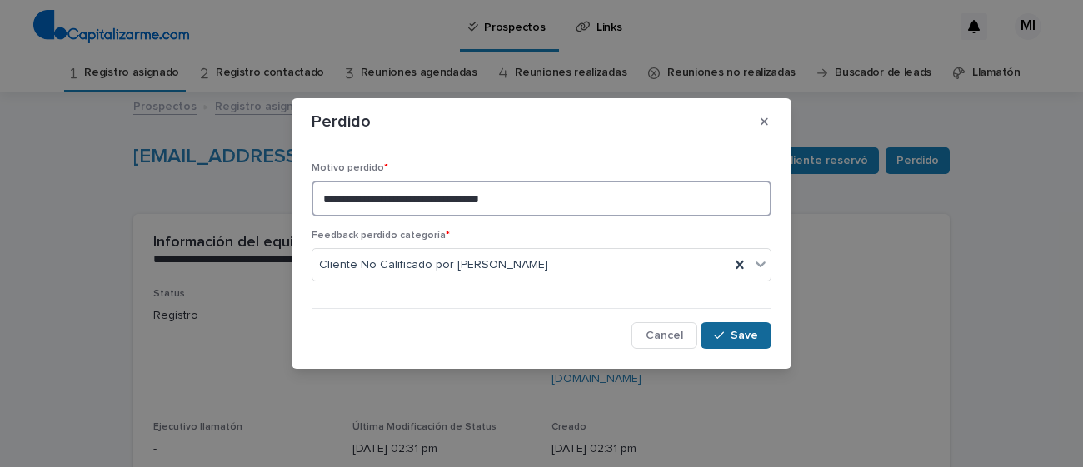
type textarea "**********"
click at [721, 342] on button "Save" at bounding box center [736, 335] width 71 height 27
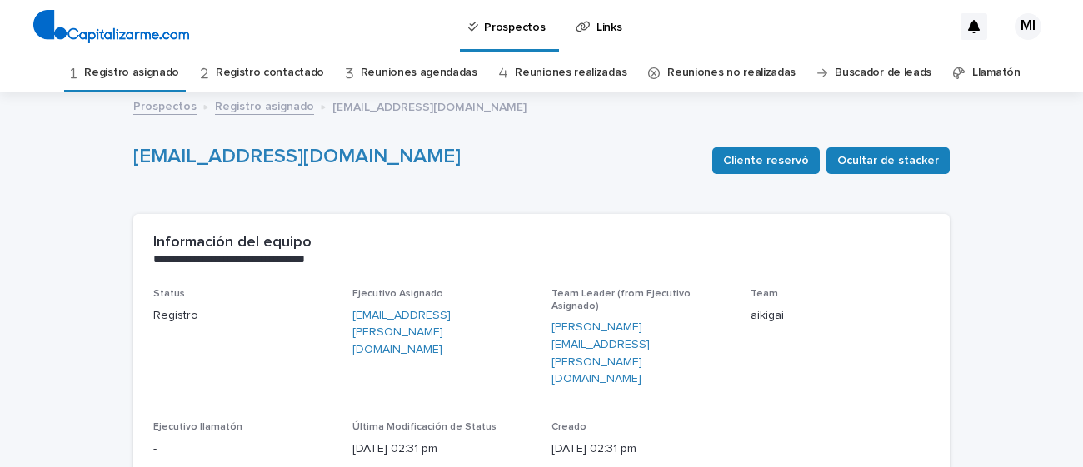
click at [142, 77] on link "Registro asignado" at bounding box center [131, 72] width 95 height 39
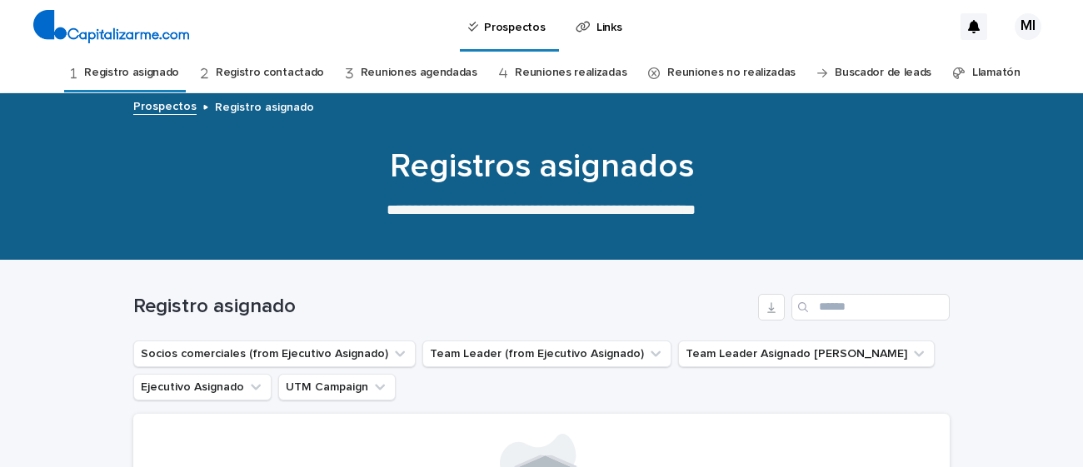
scroll to position [280, 0]
